Goal: Task Accomplishment & Management: Complete application form

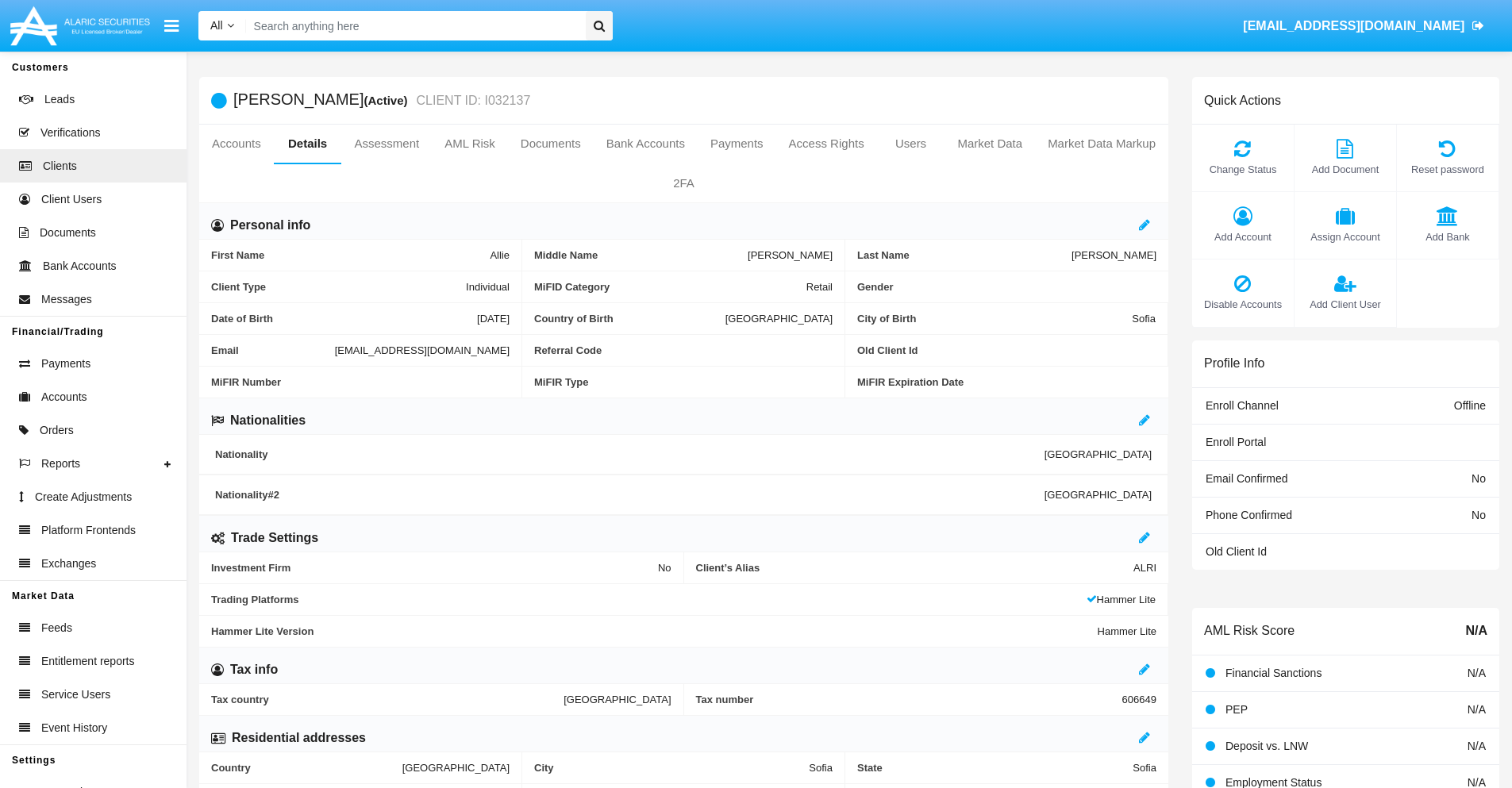
click at [1344, 304] on span "Add Client User" at bounding box center [1345, 304] width 85 height 15
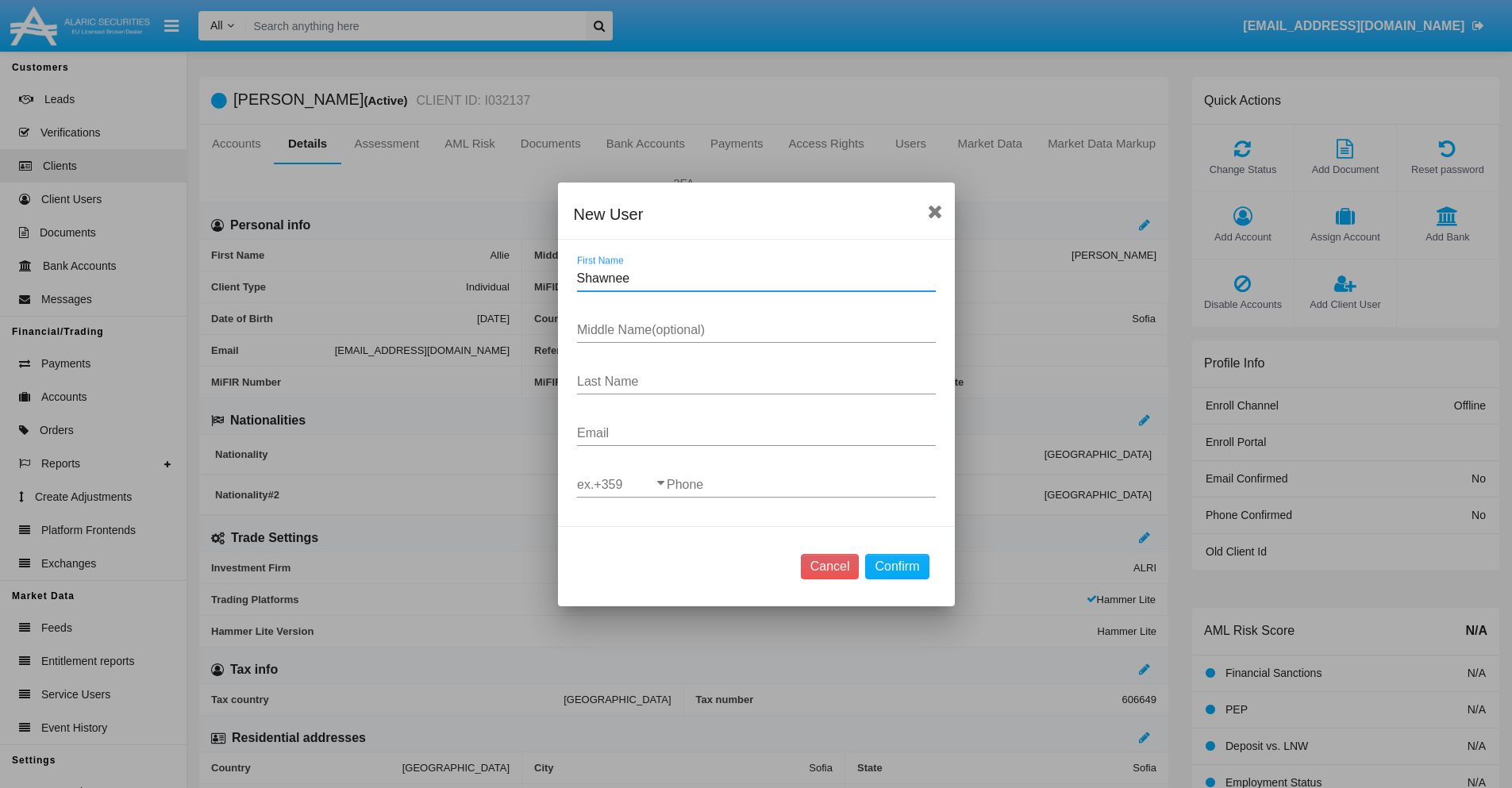
type input "Shawnee"
type input "Jacque"
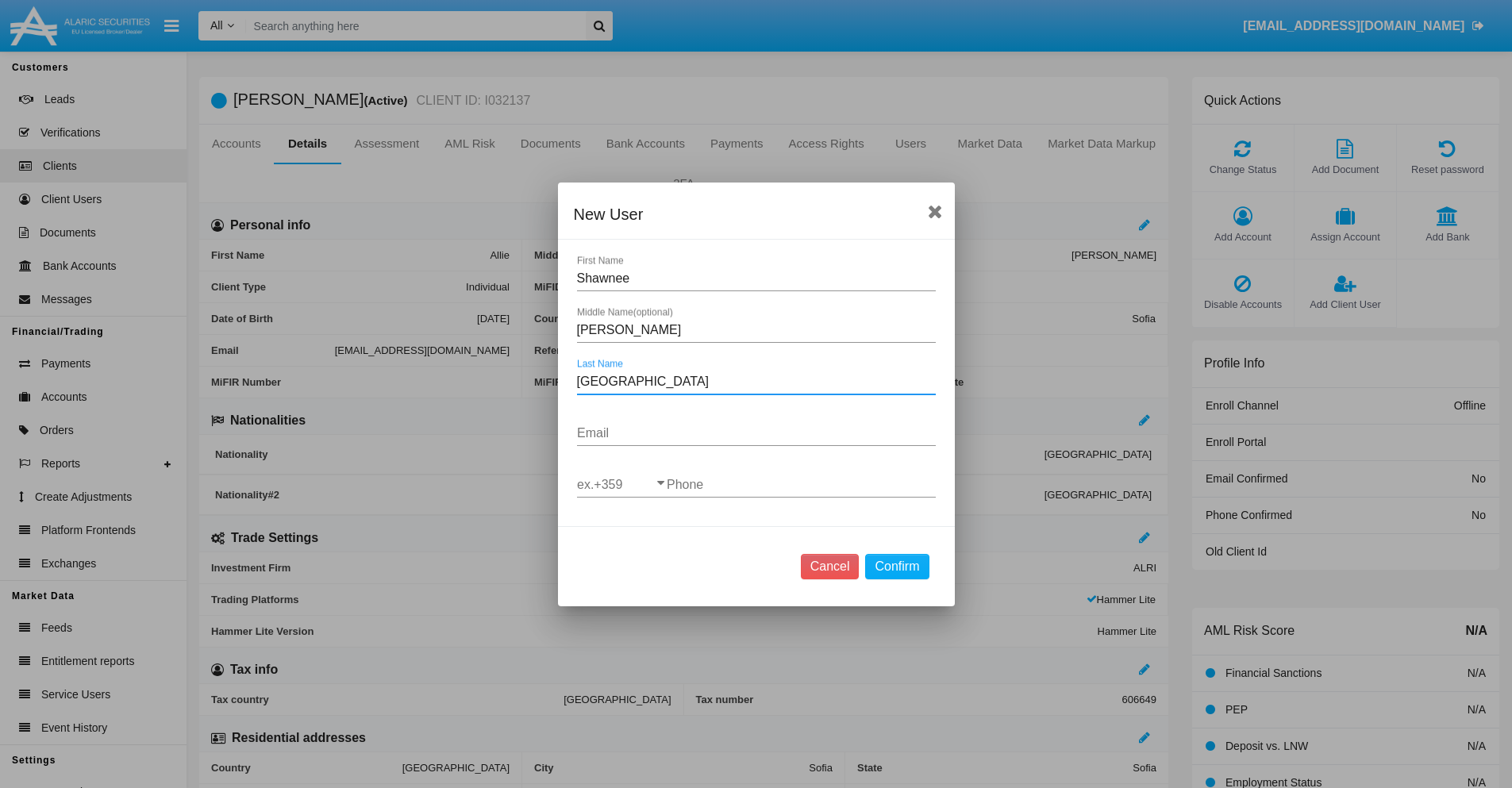
type input "Metz"
type input "l6m2hy41@wlgap1-4ce.biz"
click at [621, 484] on input "ex.+359" at bounding box center [621, 484] width 90 height 14
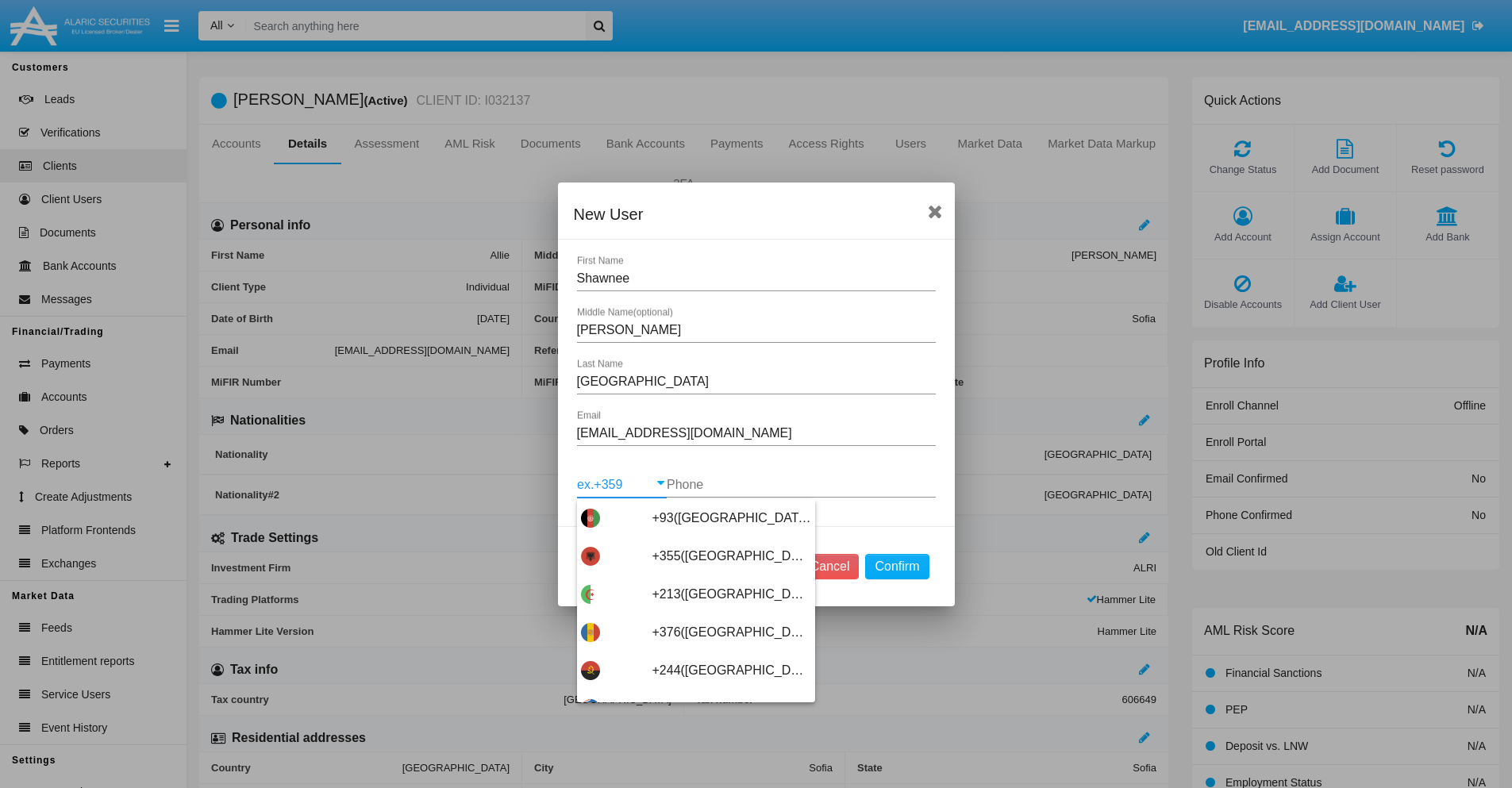
scroll to position [8440, 0]
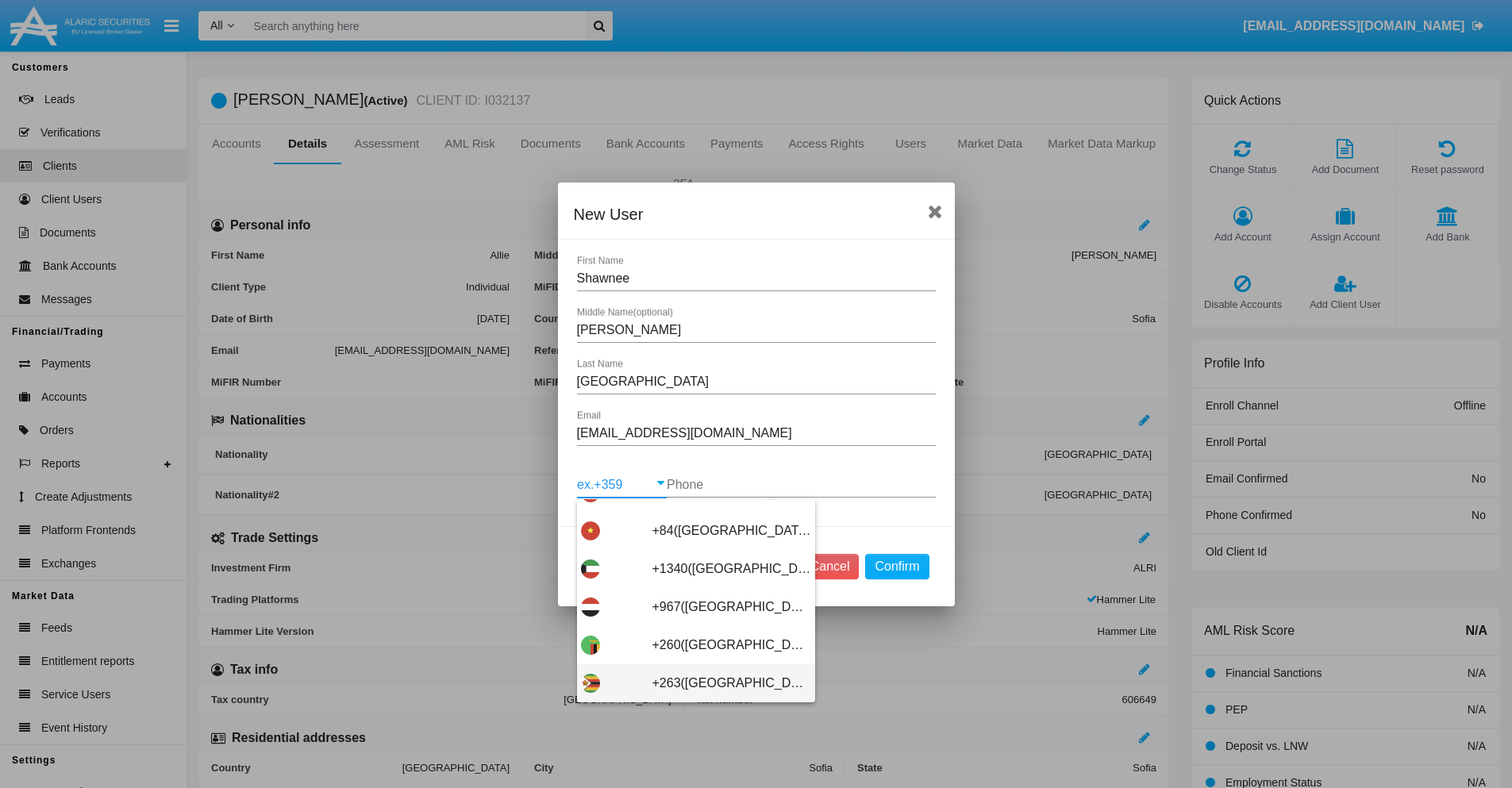
click at [690, 682] on span "+263(Zimbabwe)" at bounding box center [731, 682] width 159 height 38
type input "+263(Zimbabwe)"
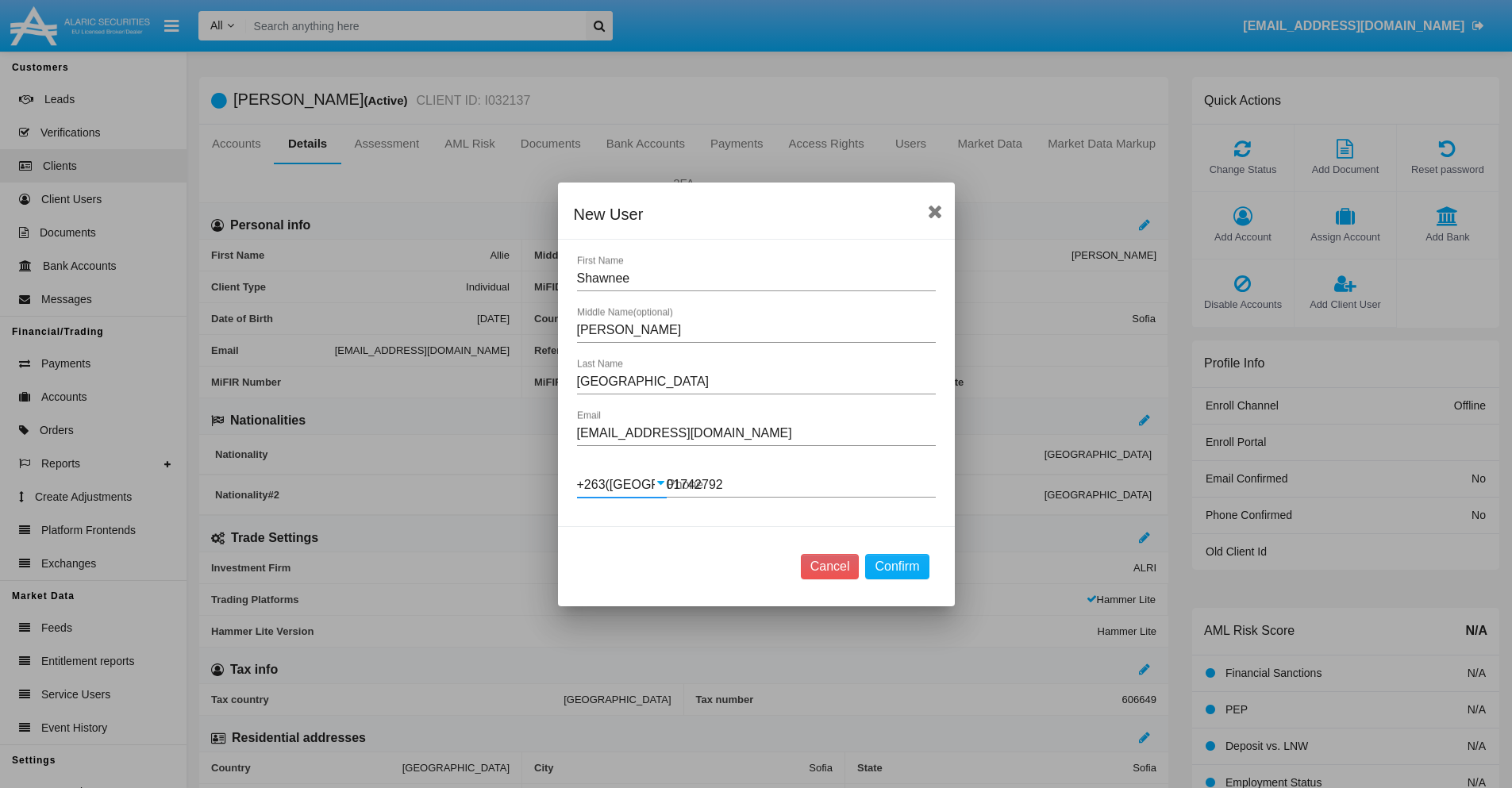
type input "017427923"
click at [897, 566] on button "Confirm" at bounding box center [897, 566] width 63 height 25
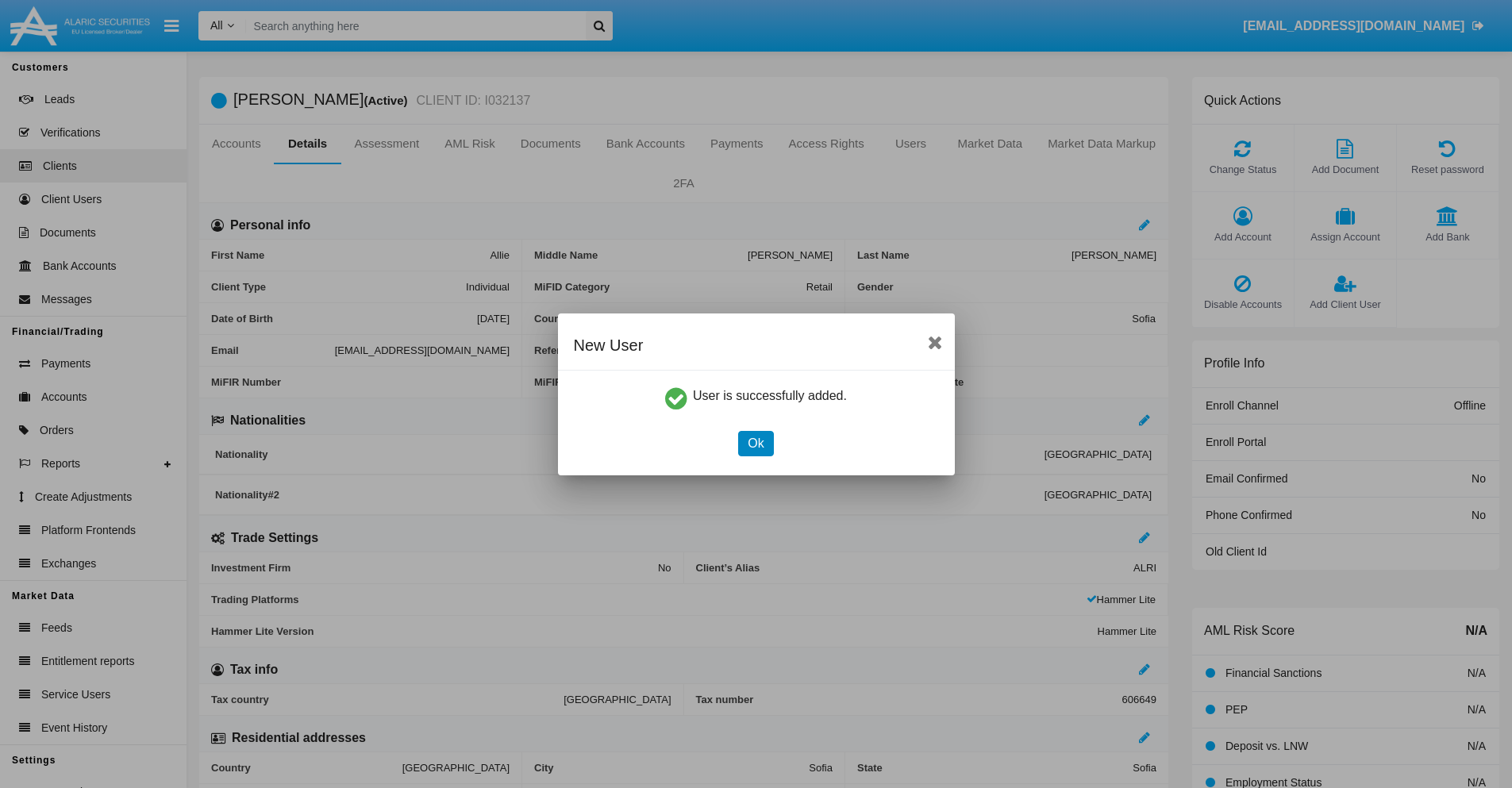
click at [756, 442] on button "Ok" at bounding box center [756, 443] width 35 height 25
